Goal: Task Accomplishment & Management: Complete application form

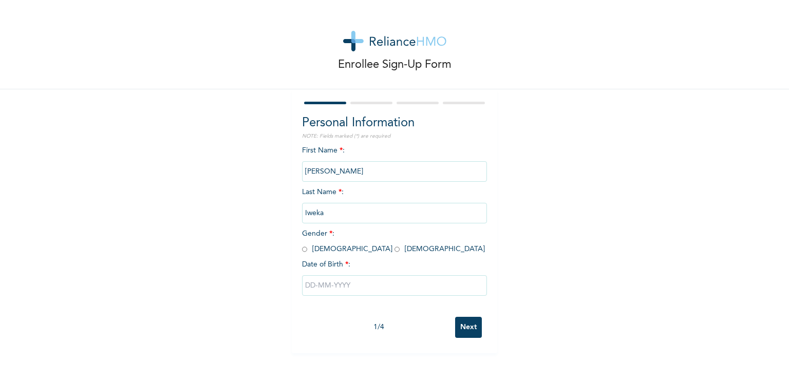
click at [304, 252] on span "Gender * : [DEMOGRAPHIC_DATA] [DEMOGRAPHIC_DATA]" at bounding box center [393, 241] width 183 height 23
click at [302, 248] on input "radio" at bounding box center [304, 249] width 5 height 10
radio input "true"
click at [325, 287] on input "text" at bounding box center [394, 285] width 185 height 21
select select "8"
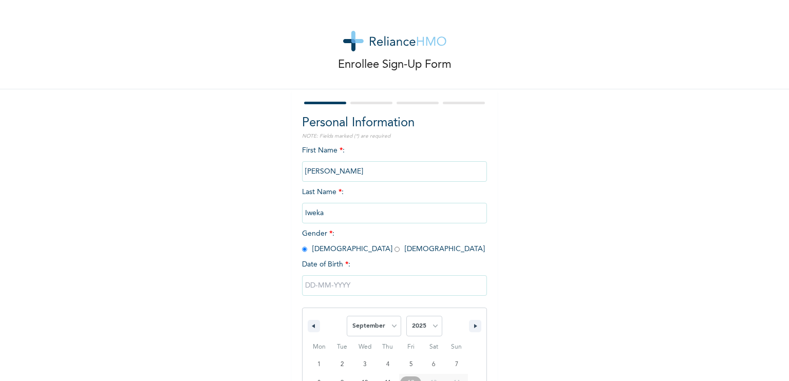
scroll to position [85, 0]
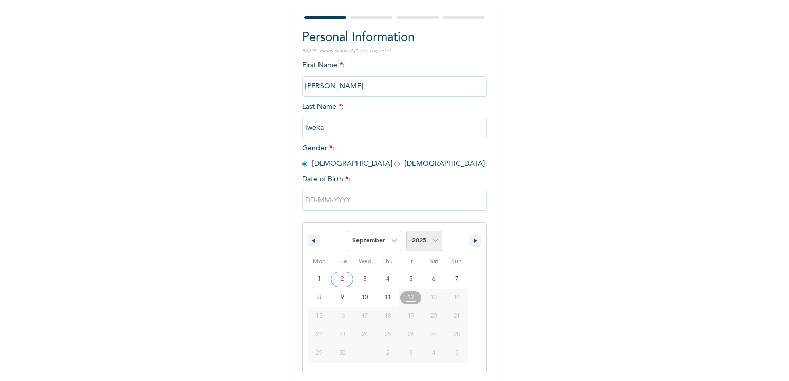
click at [431, 240] on select "2025 2024 2023 2022 2021 2020 2019 2018 2017 2016 2015 2014 2013 2012 2011 2010…" at bounding box center [424, 241] width 36 height 21
select select "1988"
click at [406, 231] on select "2025 2024 2023 2022 2021 2020 2019 2018 2017 2016 2015 2014 2013 2012 2011 2010…" at bounding box center [424, 241] width 36 height 21
type input "[DATE]"
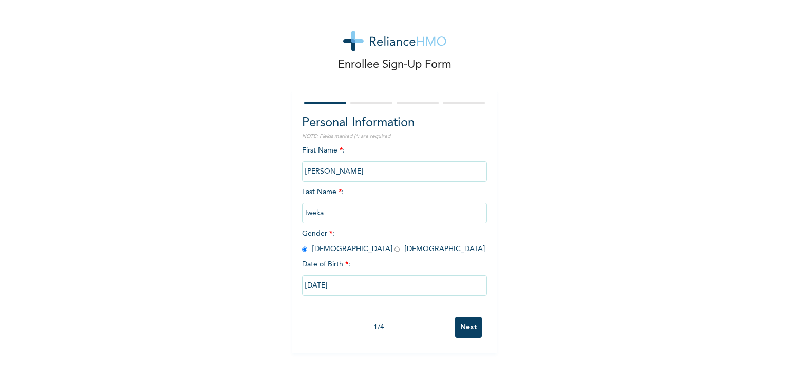
click at [466, 325] on input "Next" at bounding box center [468, 327] width 27 height 21
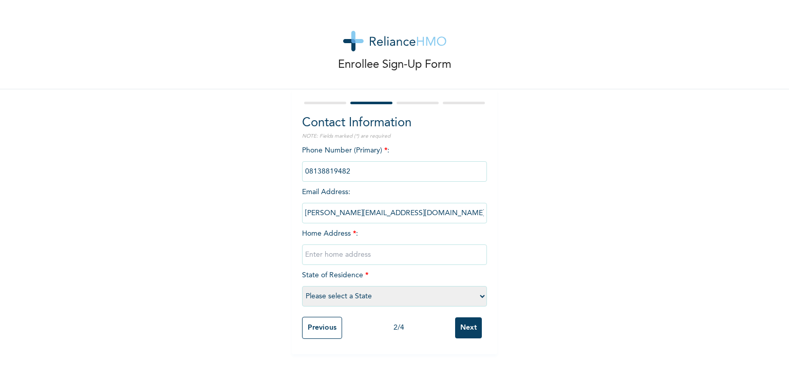
click at [514, 195] on div "Enrollee Sign-Up Form Contact Information NOTE: Fields marked (*) are required …" at bounding box center [394, 177] width 789 height 354
click at [333, 254] on input "text" at bounding box center [394, 254] width 185 height 21
click at [333, 254] on input "7" at bounding box center [394, 254] width 185 height 21
type input ","
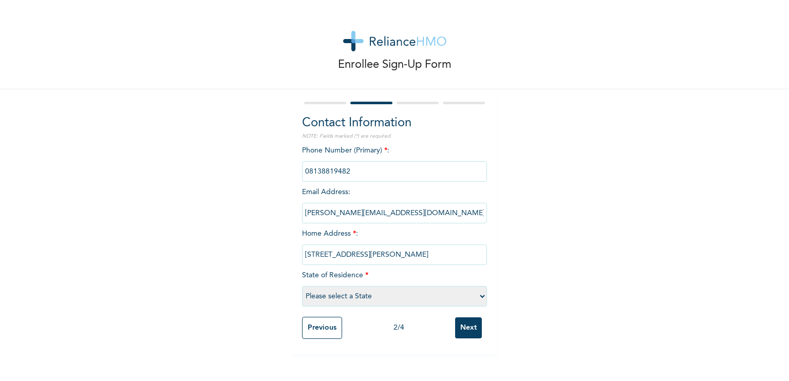
type input "[STREET_ADDRESS][PERSON_NAME]"
click at [365, 278] on span "*" at bounding box center [366, 275] width 3 height 7
click at [369, 298] on select "Please select a State [PERSON_NAME] (FCT) [PERSON_NAME] Ibom [GEOGRAPHIC_DATA] …" at bounding box center [394, 296] width 185 height 21
select select "15"
click at [302, 286] on select "Please select a State [PERSON_NAME] (FCT) [PERSON_NAME] Ibom [GEOGRAPHIC_DATA] …" at bounding box center [394, 296] width 185 height 21
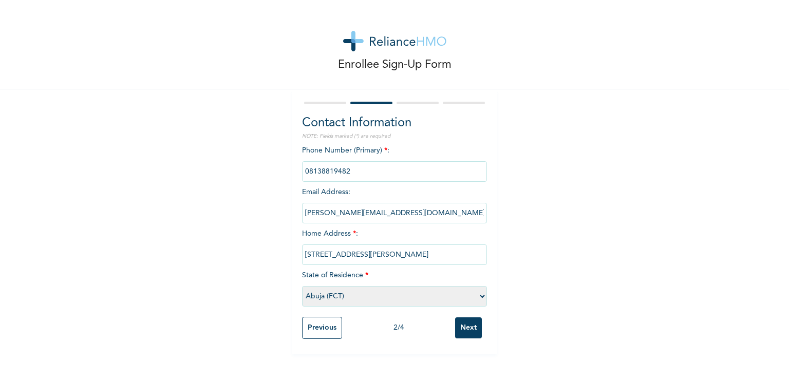
click at [469, 327] on input "Next" at bounding box center [468, 327] width 27 height 21
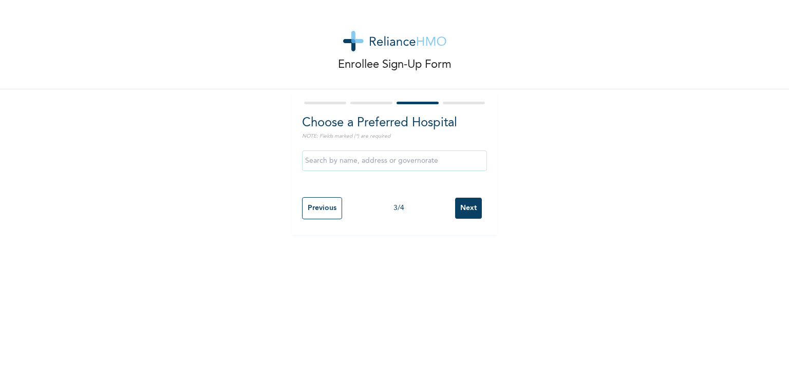
click at [380, 134] on p "NOTE: Fields marked (*) are required" at bounding box center [394, 137] width 185 height 8
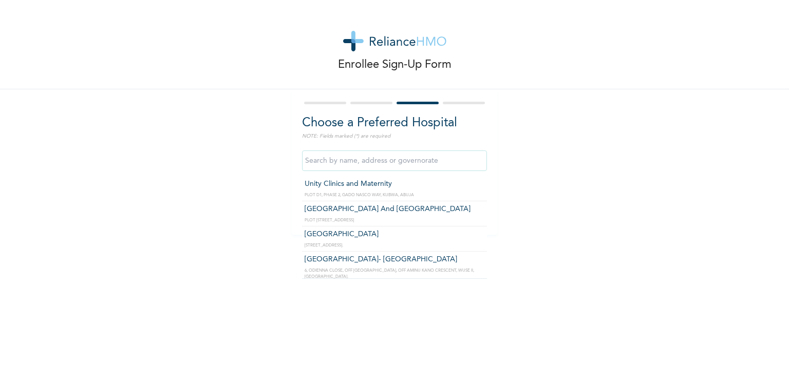
click at [384, 168] on input "text" at bounding box center [394, 160] width 185 height 21
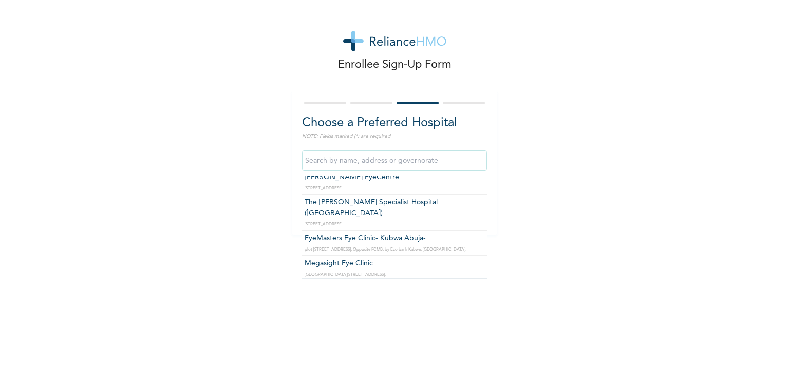
scroll to position [561, 0]
click at [403, 160] on input "text" at bounding box center [394, 160] width 185 height 21
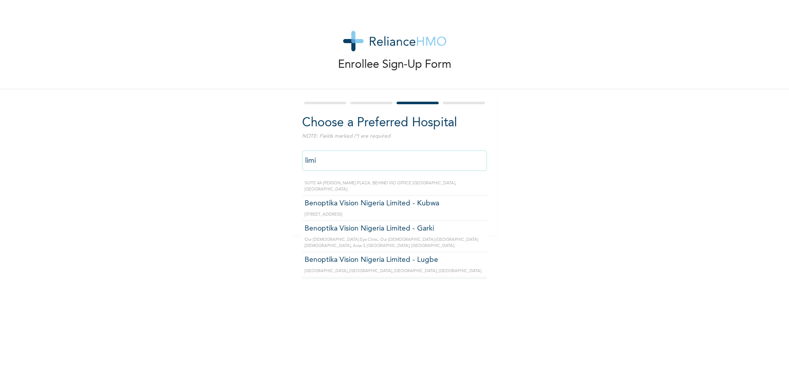
scroll to position [15, 0]
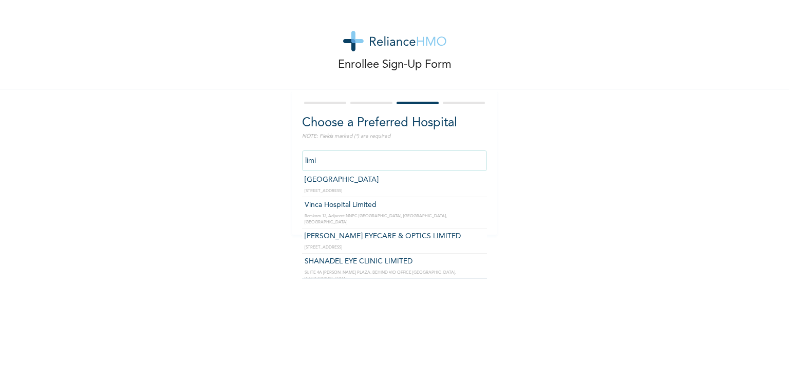
click at [407, 158] on input "limi" at bounding box center [394, 160] width 185 height 21
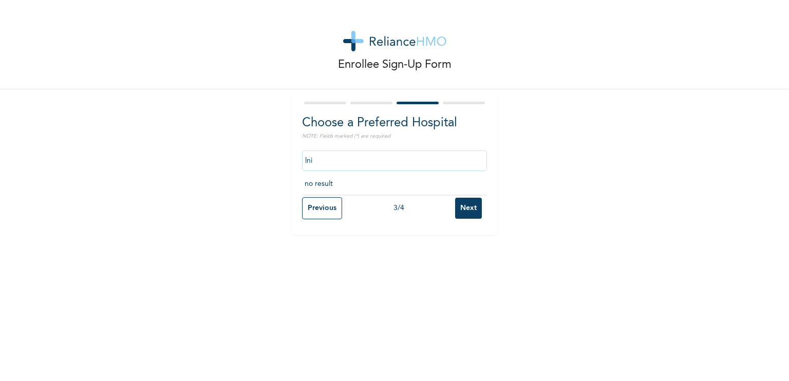
scroll to position [0, 0]
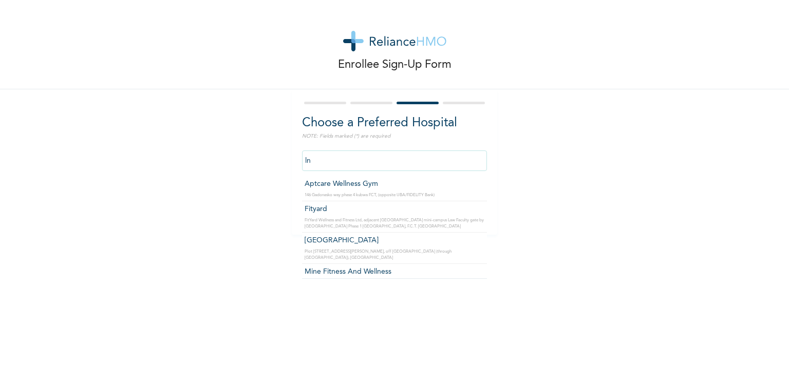
type input "l"
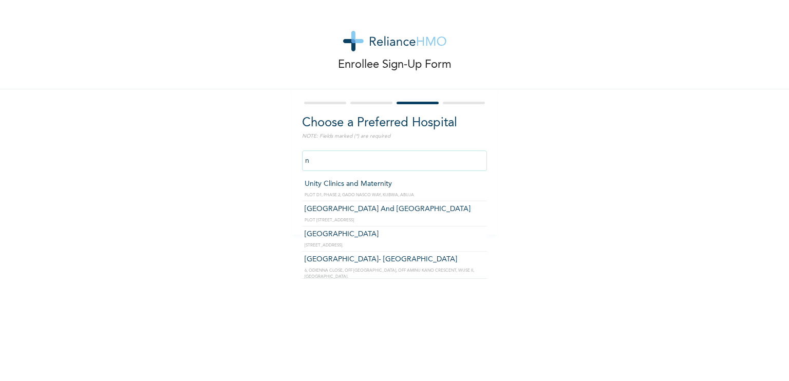
click at [407, 158] on input "n" at bounding box center [394, 160] width 185 height 21
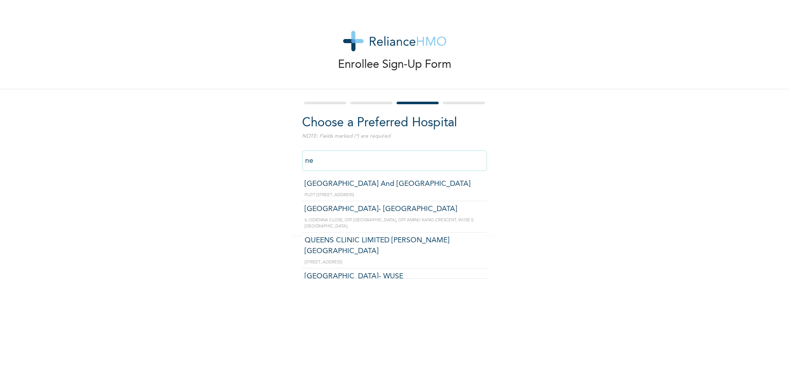
type input "n"
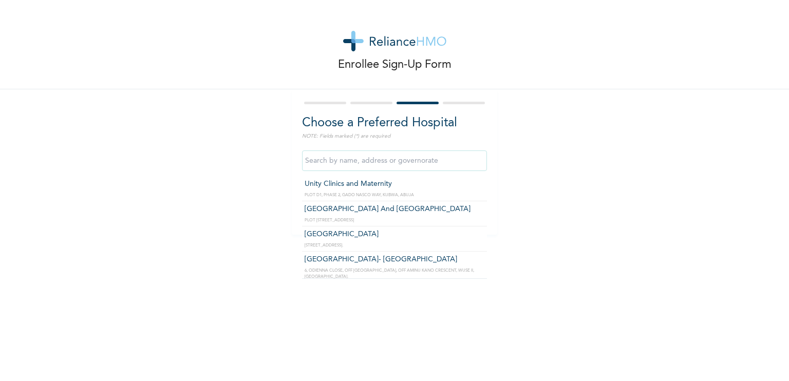
click at [407, 158] on input "text" at bounding box center [394, 160] width 185 height 21
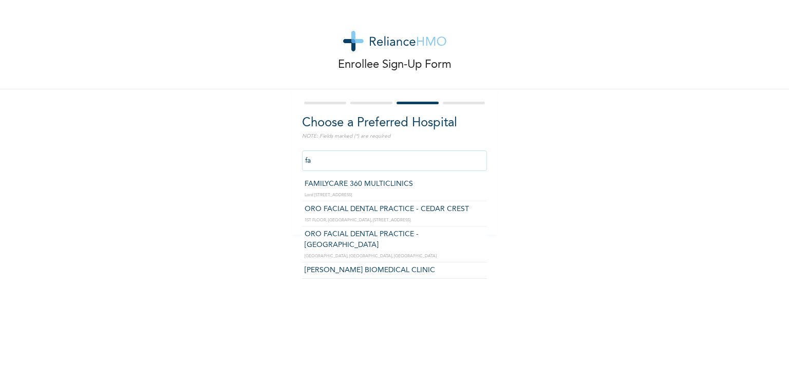
type input "fa"
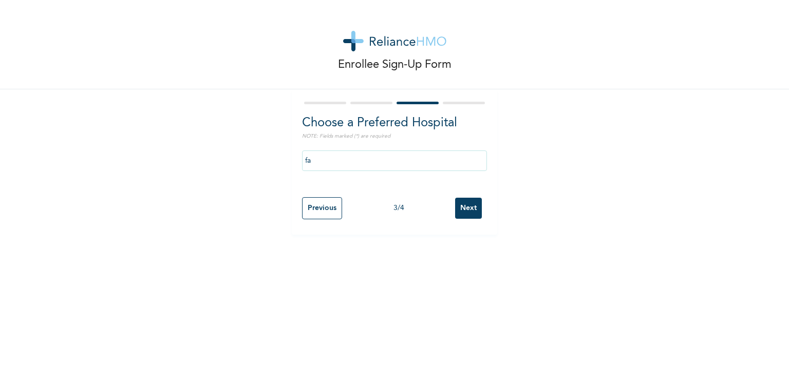
click at [540, 168] on div "Enrollee Sign-Up Form Choose a Preferred Hospital NOTE: Fields marked (*) are r…" at bounding box center [394, 117] width 789 height 235
click at [323, 205] on input "Previous" at bounding box center [322, 208] width 40 height 22
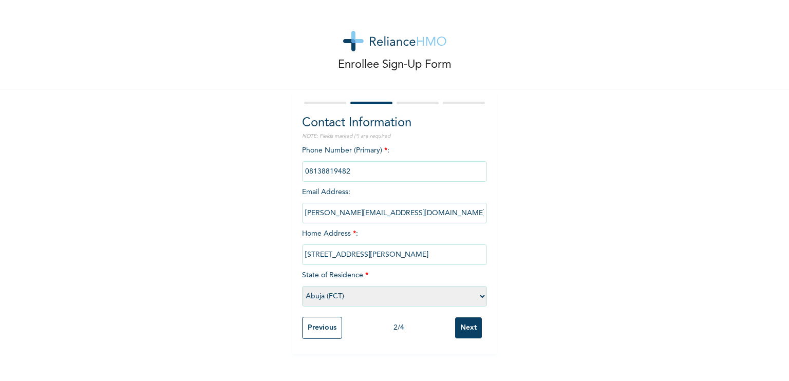
click at [477, 296] on select "Please select a State [PERSON_NAME] (FCT) [PERSON_NAME] Ibom [GEOGRAPHIC_DATA] …" at bounding box center [394, 296] width 185 height 21
select select "26"
click at [302, 286] on select "Please select a State [PERSON_NAME] (FCT) [PERSON_NAME] Ibom [GEOGRAPHIC_DATA] …" at bounding box center [394, 296] width 185 height 21
click at [467, 327] on input "Next" at bounding box center [468, 327] width 27 height 21
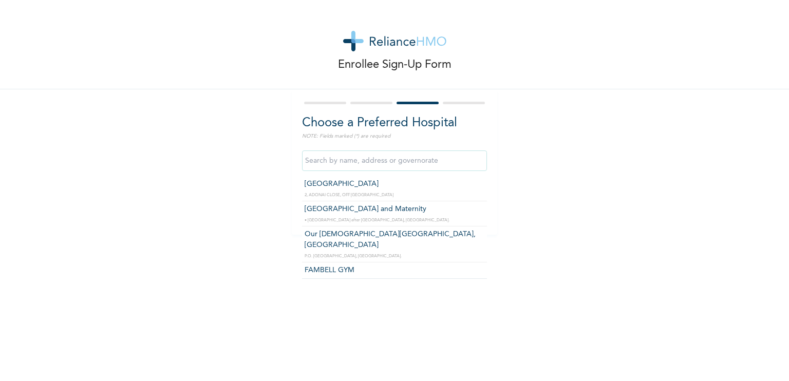
click at [450, 158] on input "text" at bounding box center [394, 160] width 185 height 21
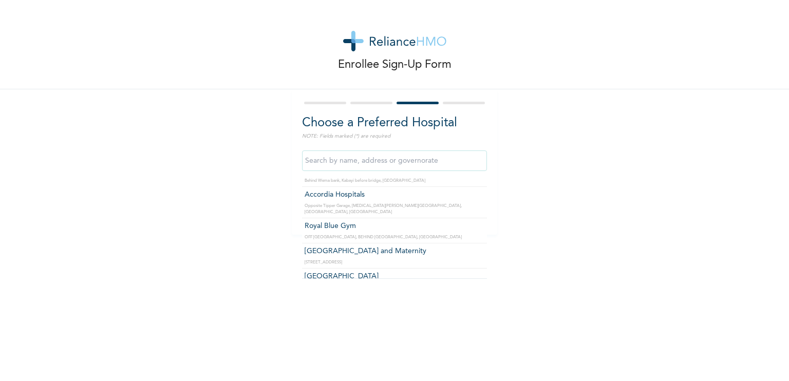
scroll to position [390, 0]
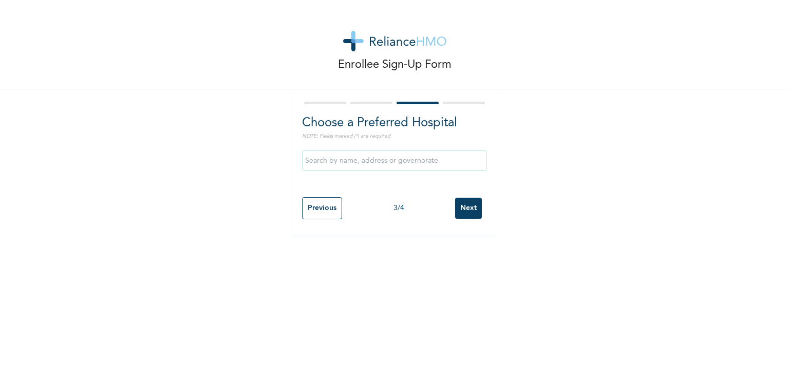
click at [572, 128] on div "Enrollee Sign-Up Form Choose a Preferred Hospital NOTE: Fields marked (*) are r…" at bounding box center [394, 117] width 789 height 235
click at [315, 211] on input "Previous" at bounding box center [322, 208] width 40 height 22
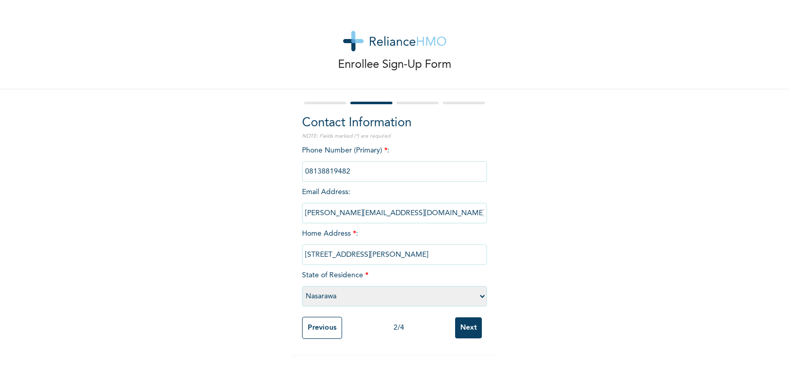
click at [479, 293] on select "Please select a State [PERSON_NAME] (FCT) [PERSON_NAME] Ibom [GEOGRAPHIC_DATA] …" at bounding box center [394, 296] width 185 height 21
select select "15"
click at [302, 286] on select "Please select a State [PERSON_NAME] (FCT) [PERSON_NAME] Ibom [GEOGRAPHIC_DATA] …" at bounding box center [394, 296] width 185 height 21
click at [464, 328] on input "Next" at bounding box center [468, 327] width 27 height 21
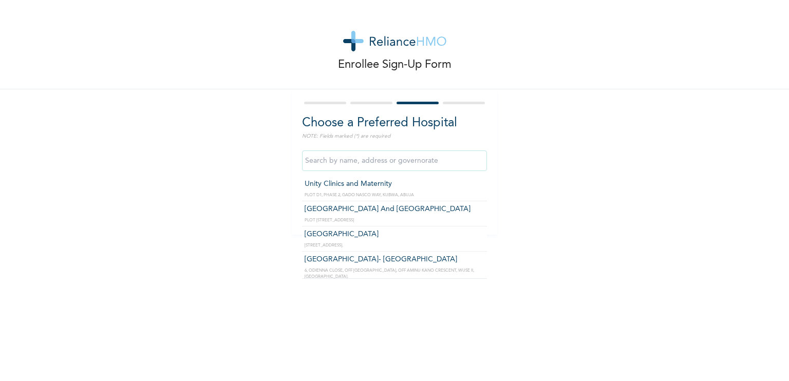
click at [399, 162] on input "text" at bounding box center [394, 160] width 185 height 21
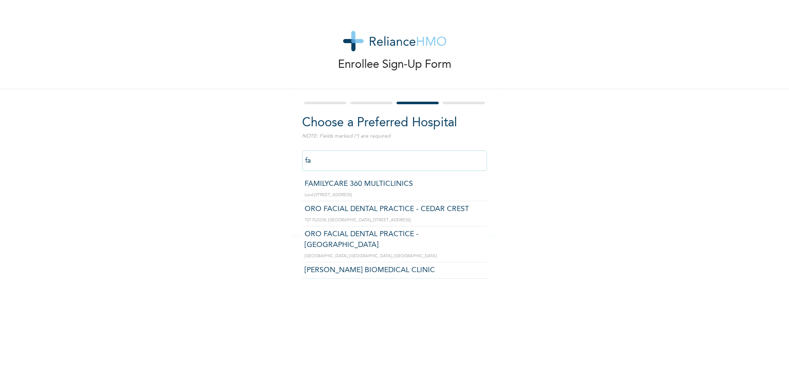
type input "FAMILYCARE 360 MULTICLINICS"
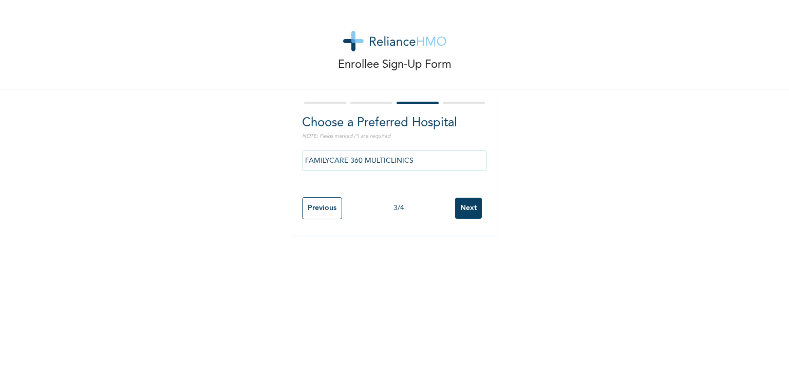
click at [463, 209] on input "Next" at bounding box center [468, 208] width 27 height 21
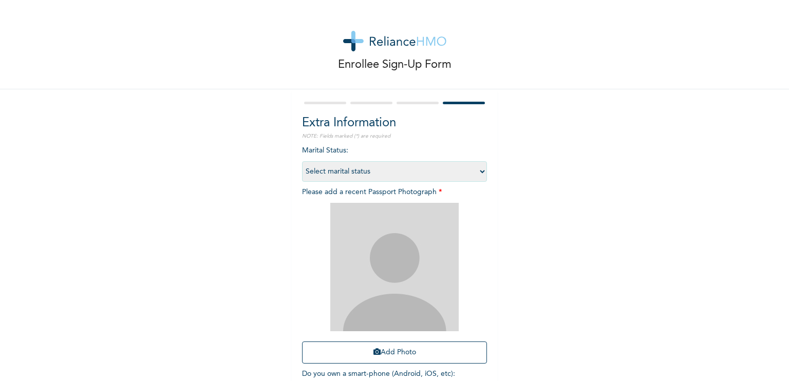
click at [477, 171] on select "Select marital status [DEMOGRAPHIC_DATA] Married [DEMOGRAPHIC_DATA] Widow/[DEMO…" at bounding box center [394, 171] width 185 height 21
select select "1"
click at [302, 161] on select "Select marital status [DEMOGRAPHIC_DATA] Married [DEMOGRAPHIC_DATA] Widow/[DEMO…" at bounding box center [394, 171] width 185 height 21
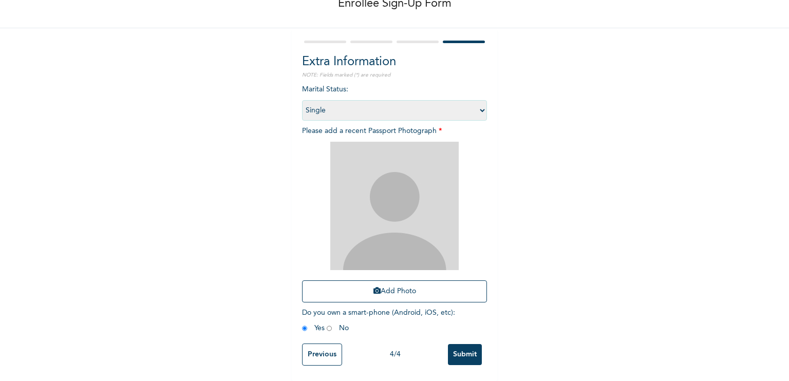
scroll to position [68, 0]
click at [655, 282] on div "Enrollee Sign-Up Form Extra Information NOTE: Fields marked (*) are required Ma…" at bounding box center [394, 160] width 789 height 442
click at [364, 177] on img at bounding box center [394, 206] width 128 height 128
click at [392, 188] on img at bounding box center [394, 206] width 128 height 128
click at [376, 292] on button "Add Photo" at bounding box center [394, 291] width 185 height 22
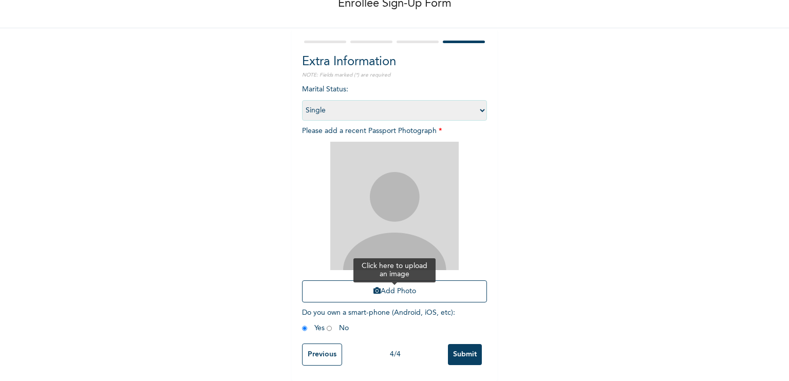
scroll to position [0, 0]
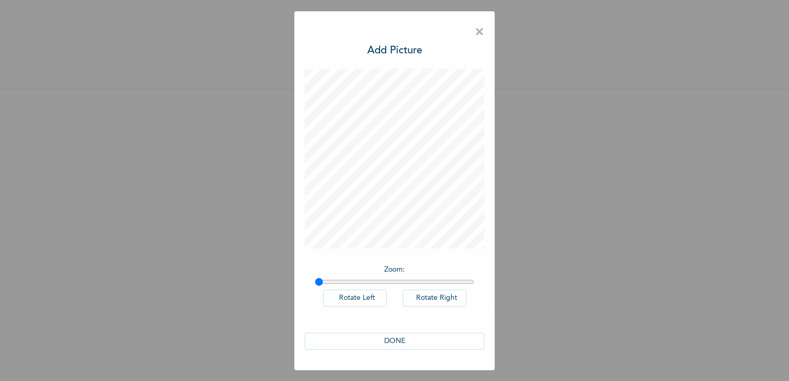
click at [399, 341] on button "DONE" at bounding box center [395, 341] width 180 height 17
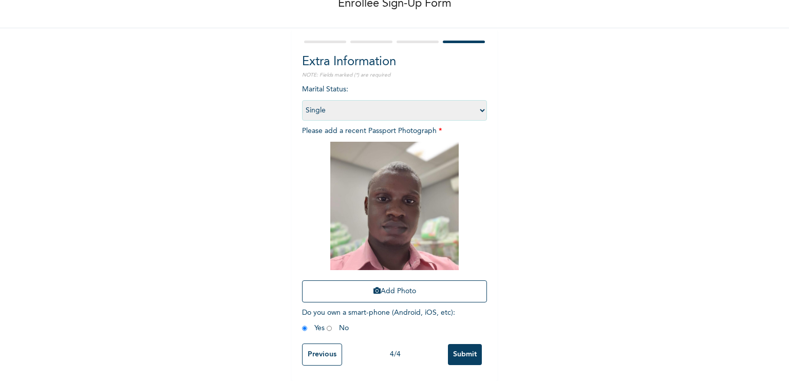
scroll to position [68, 0]
click at [466, 346] on input "Submit" at bounding box center [465, 354] width 34 height 21
